Goal: Navigation & Orientation: Find specific page/section

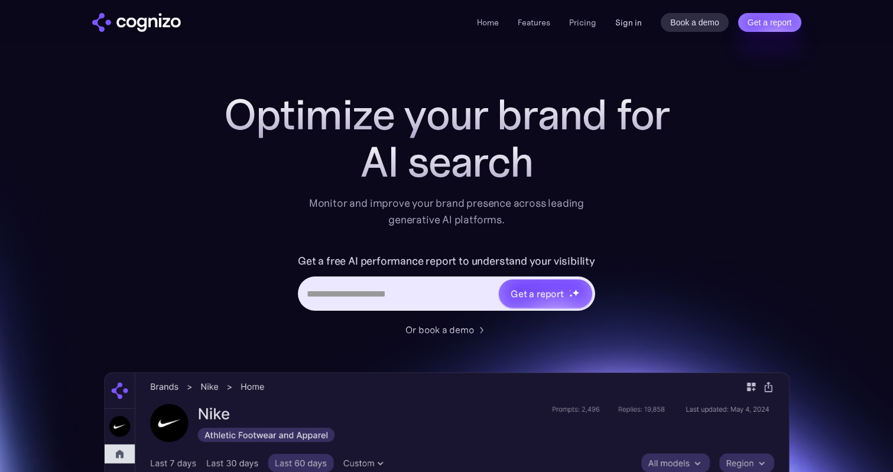
click at [624, 27] on link "Sign in" at bounding box center [629, 22] width 27 height 14
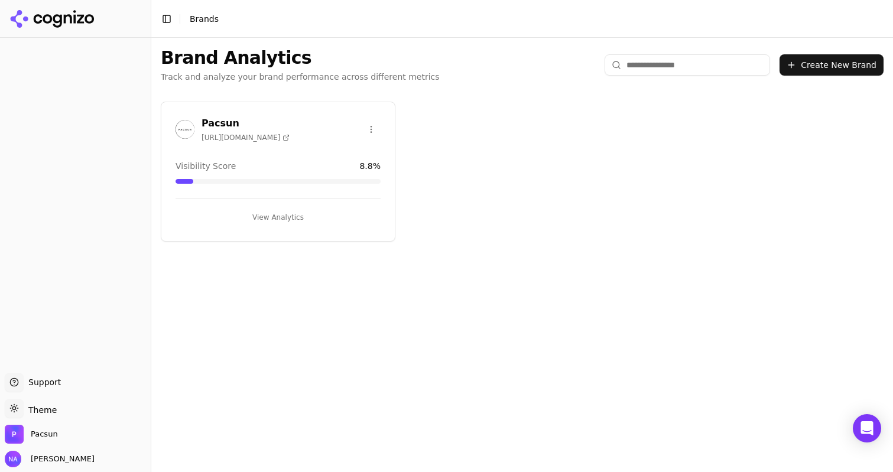
click at [279, 216] on button "View Analytics" at bounding box center [278, 217] width 205 height 19
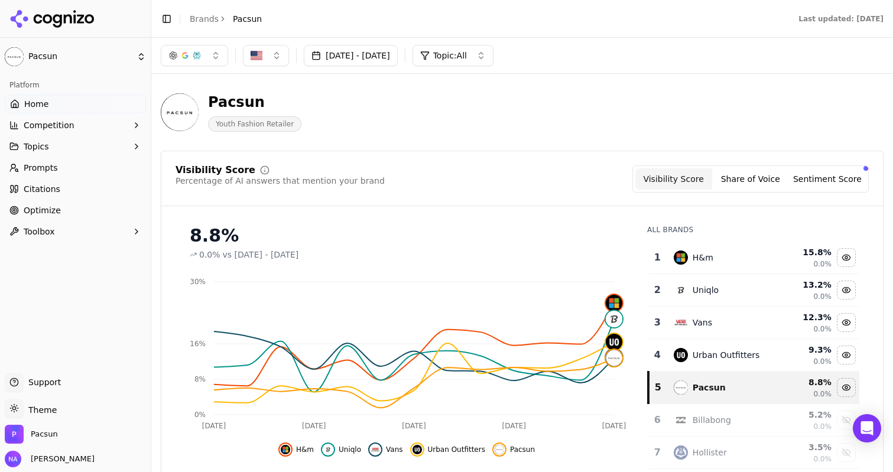
click at [34, 165] on span "Prompts" at bounding box center [41, 168] width 34 height 12
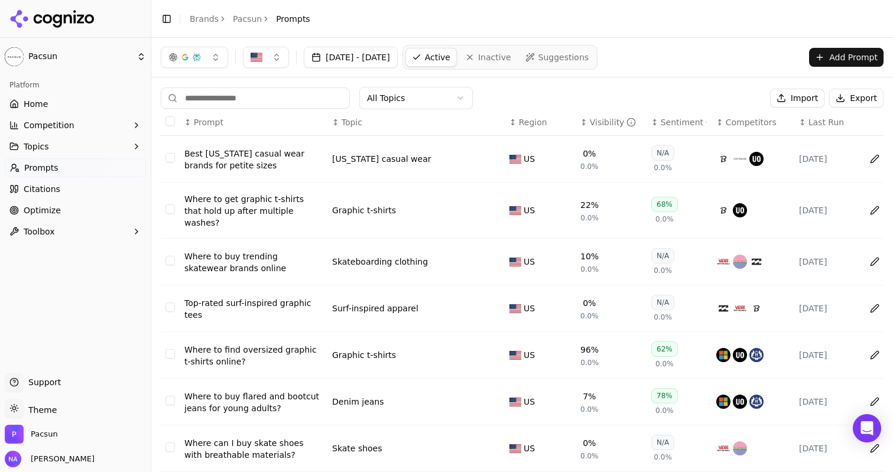
click at [67, 46] on html "Pacsun Platform Home Competition Topics Prompts Citations Optimize Toolbox Supp…" at bounding box center [446, 236] width 893 height 472
click at [51, 106] on html "Pacsun Platform Home Competition Topics Prompts Citations Optimize Toolbox Supp…" at bounding box center [446, 236] width 893 height 472
click at [42, 105] on span "Home" at bounding box center [36, 104] width 24 height 12
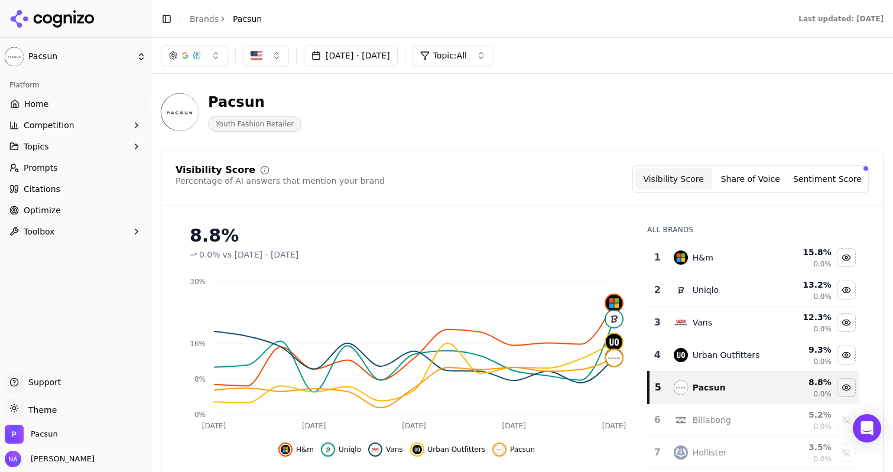
click at [820, 184] on button "Sentiment Score" at bounding box center [827, 179] width 77 height 21
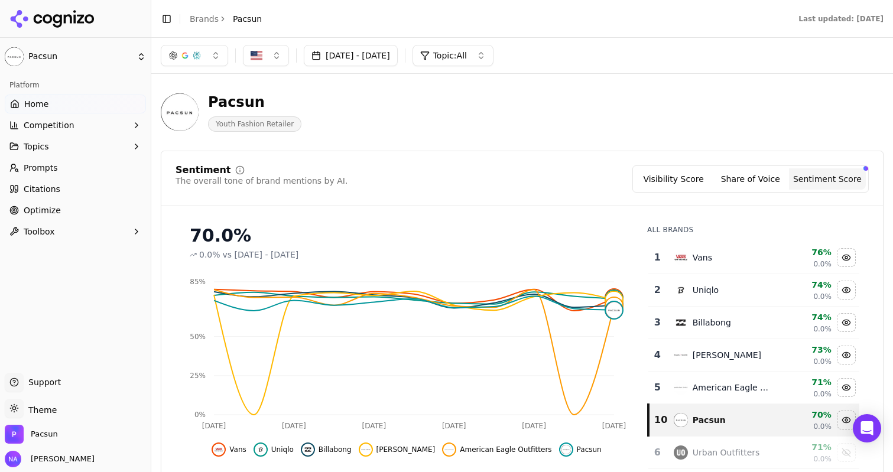
click at [73, 124] on button "Competition" at bounding box center [75, 125] width 141 height 19
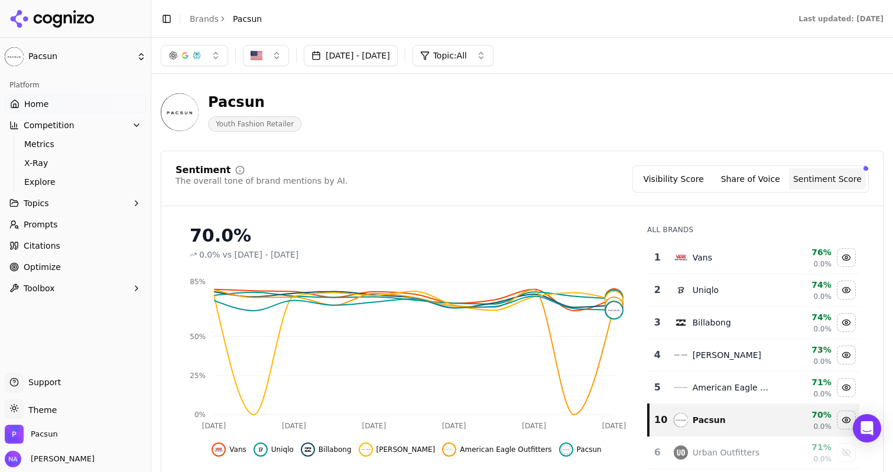
click at [67, 108] on link "Home" at bounding box center [75, 104] width 141 height 19
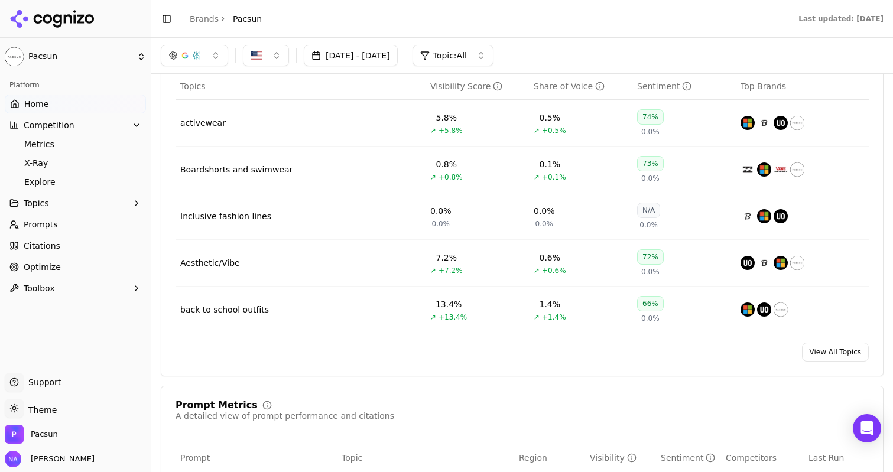
scroll to position [523, 0]
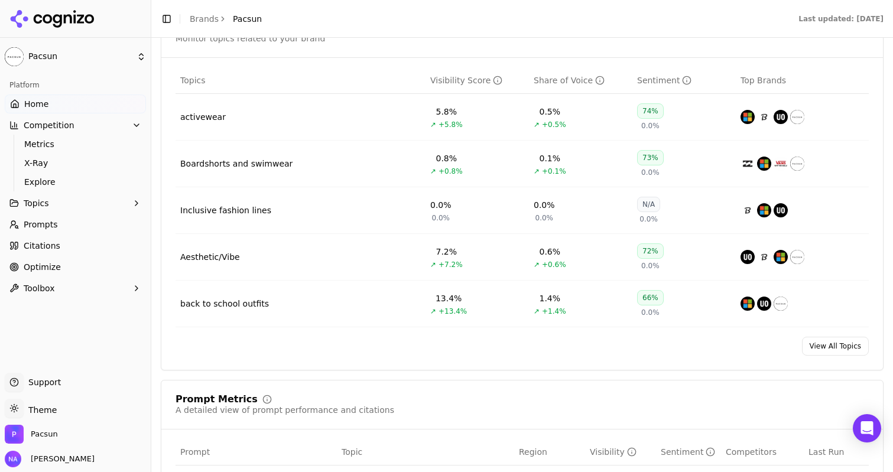
click at [833, 345] on link "View All Topics" at bounding box center [835, 346] width 67 height 19
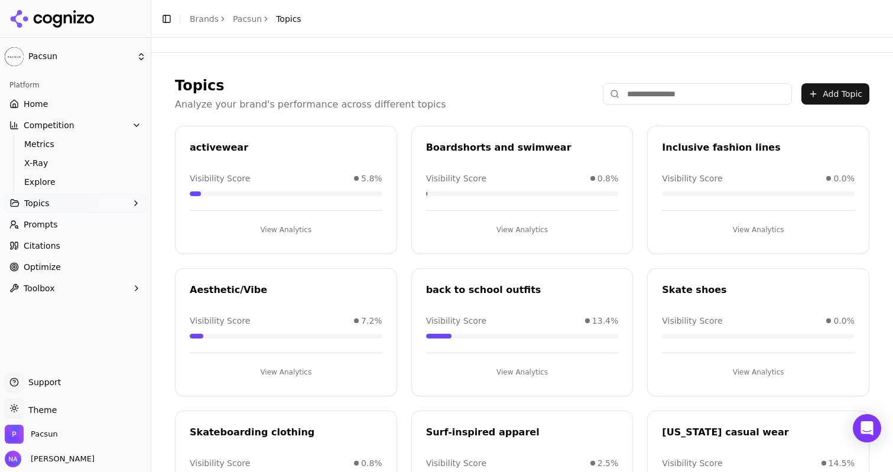
click at [65, 108] on link "Home" at bounding box center [75, 104] width 141 height 19
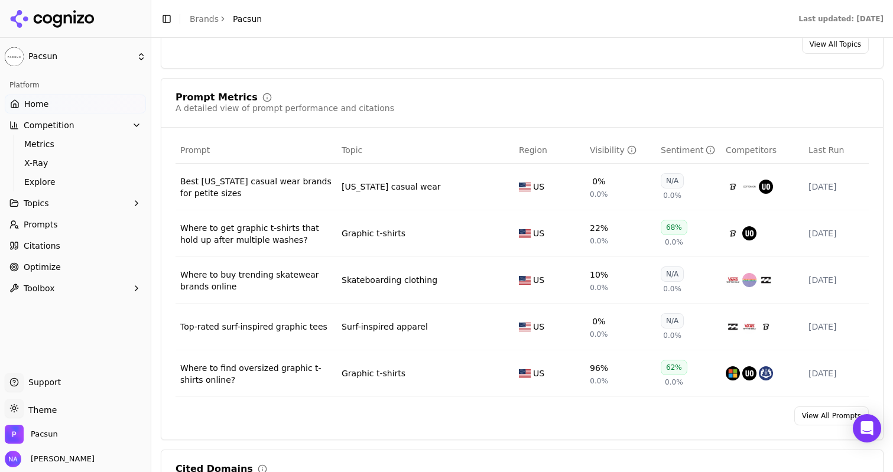
scroll to position [826, 0]
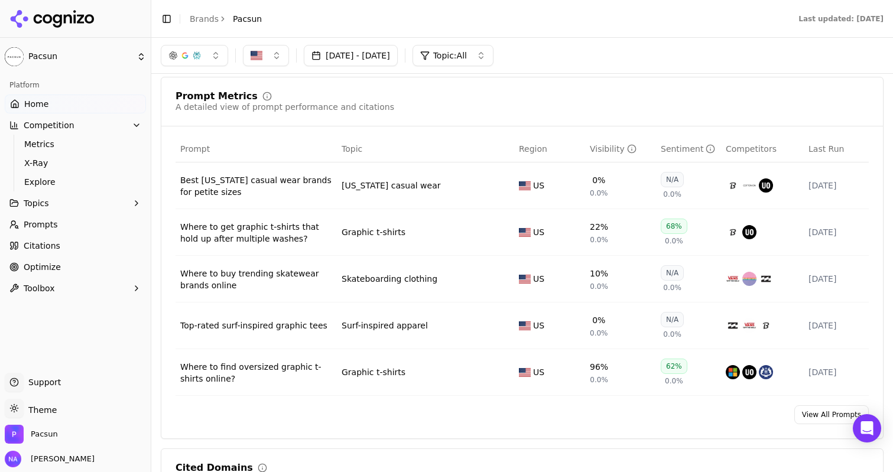
click at [833, 414] on link "View All Prompts" at bounding box center [832, 415] width 75 height 19
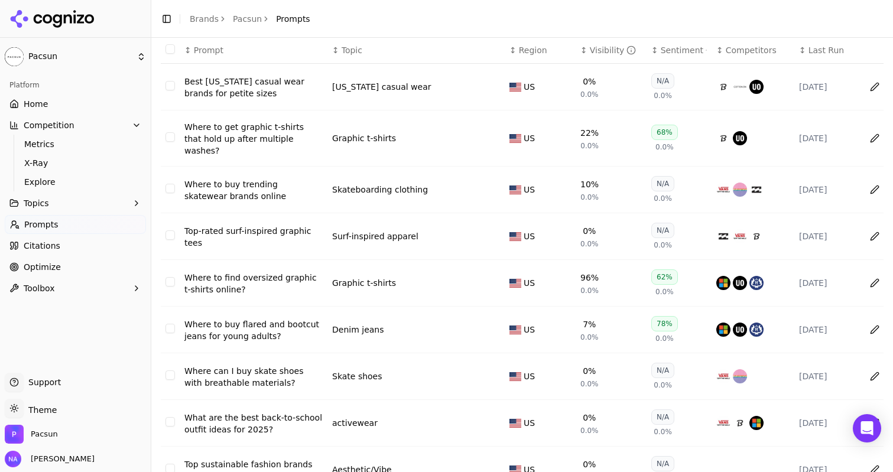
scroll to position [171, 0]
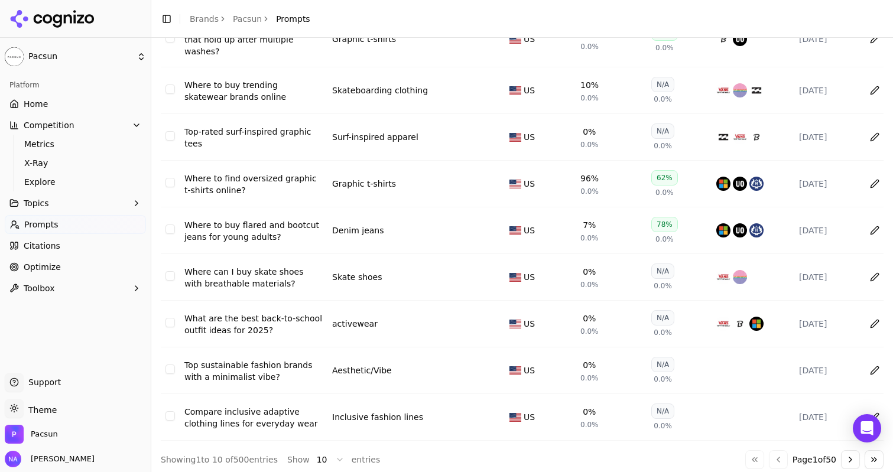
click at [336, 448] on html "Pacsun Platform Home Competition Metrics X-Ray Explore Topics Prompts Citations…" at bounding box center [446, 236] width 893 height 472
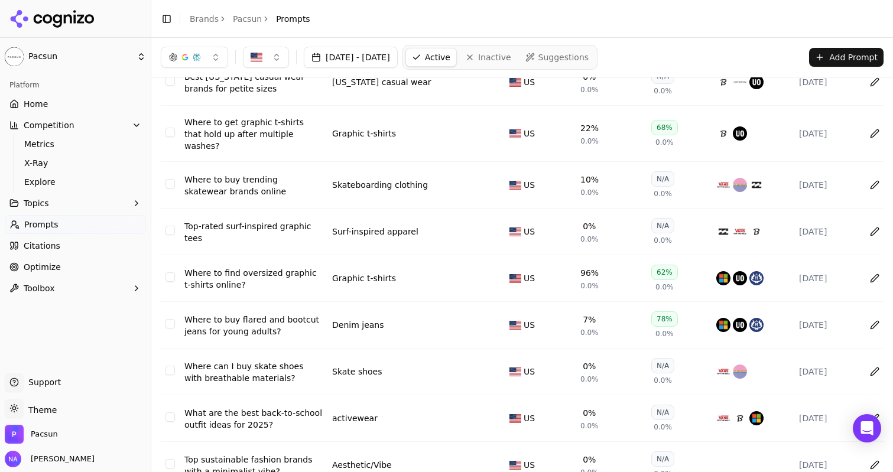
scroll to position [0, 0]
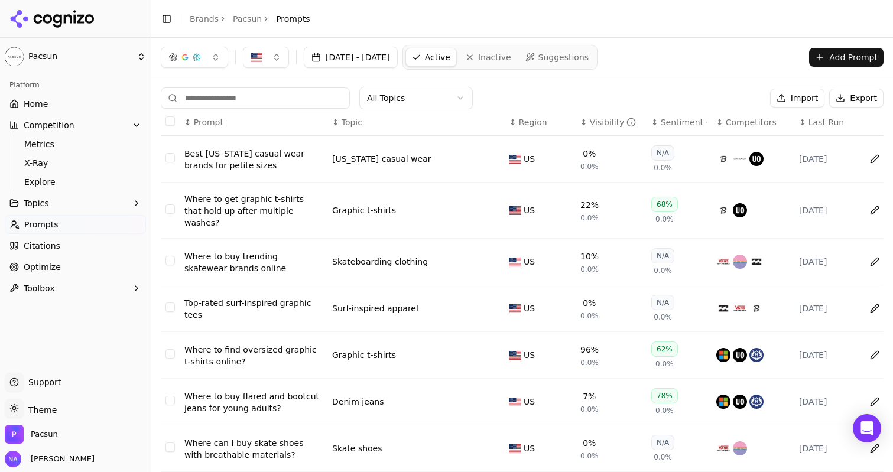
click at [352, 127] on span "Topic" at bounding box center [352, 122] width 21 height 12
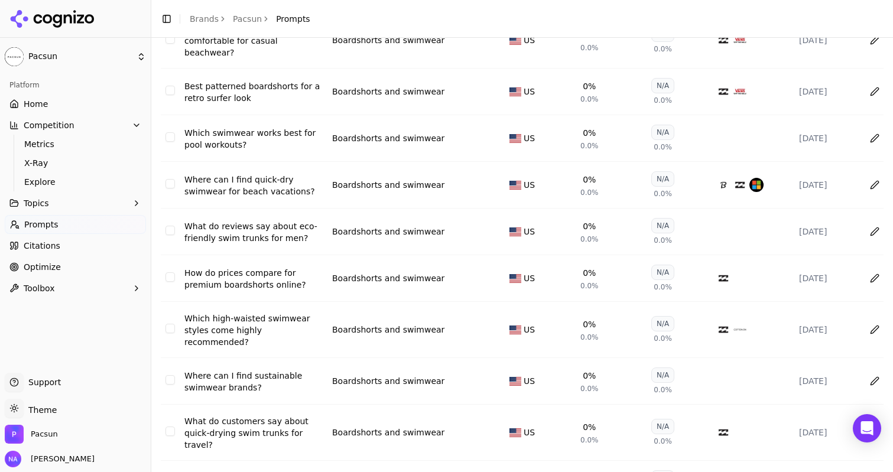
scroll to position [4451, 0]
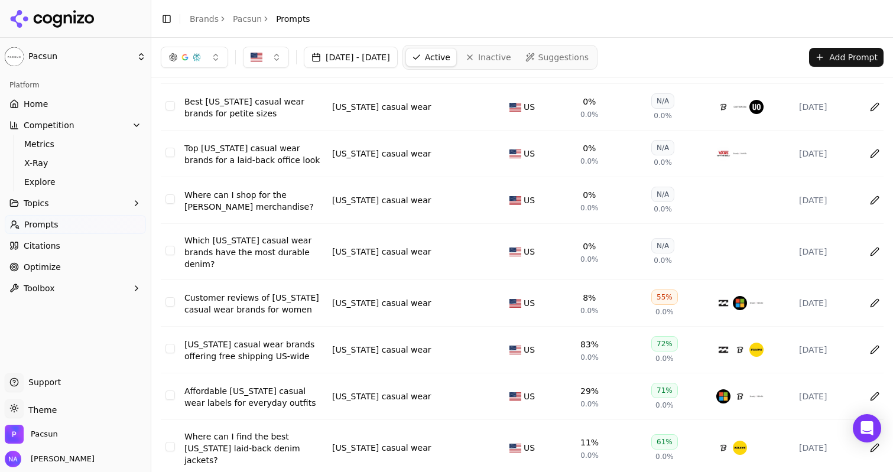
scroll to position [0, 0]
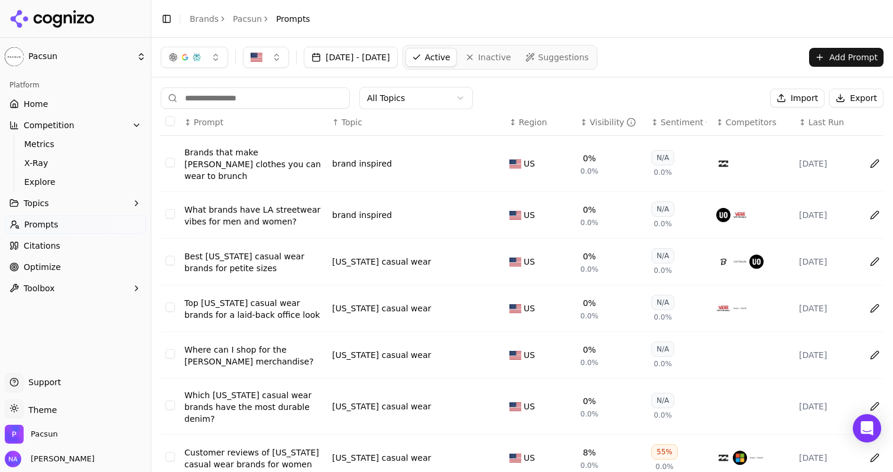
click at [72, 224] on link "Prompts" at bounding box center [75, 224] width 141 height 19
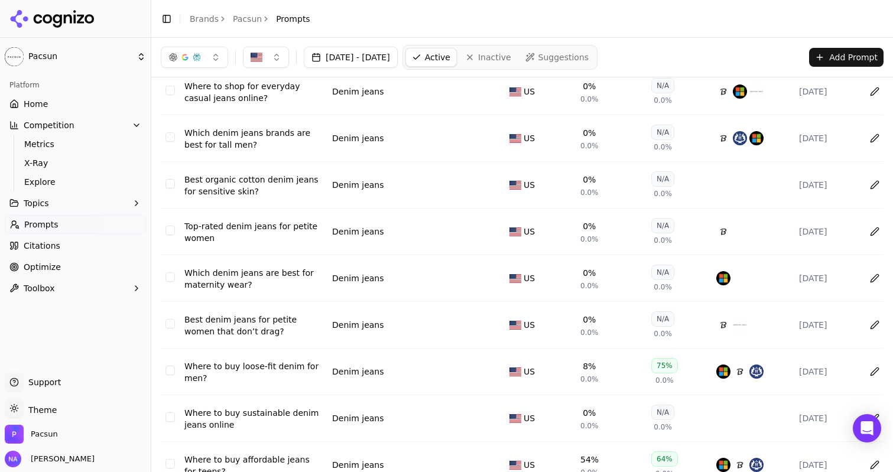
scroll to position [1858, 0]
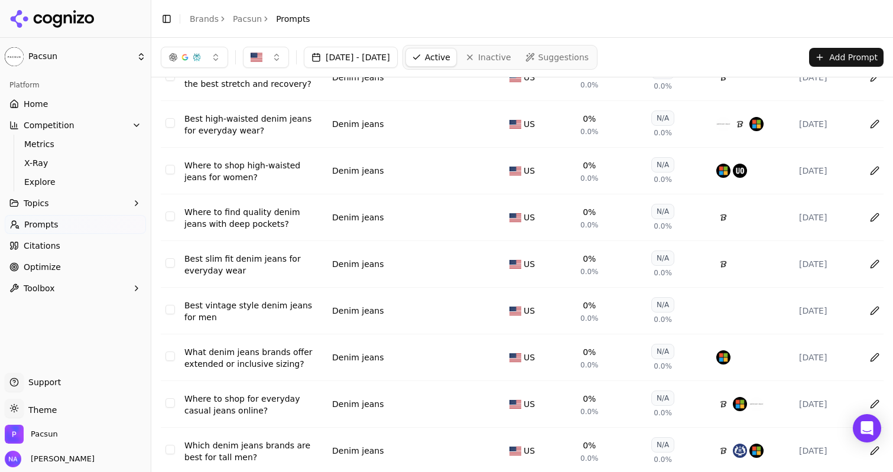
click at [60, 109] on link "Home" at bounding box center [75, 104] width 141 height 19
